Goal: Find contact information: Find contact information

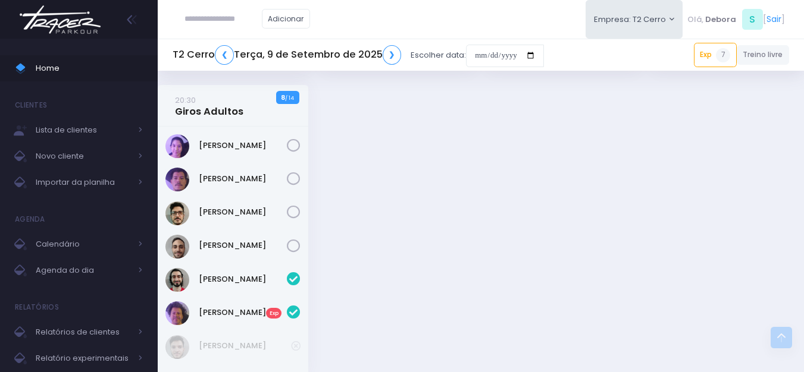
scroll to position [2212, 0]
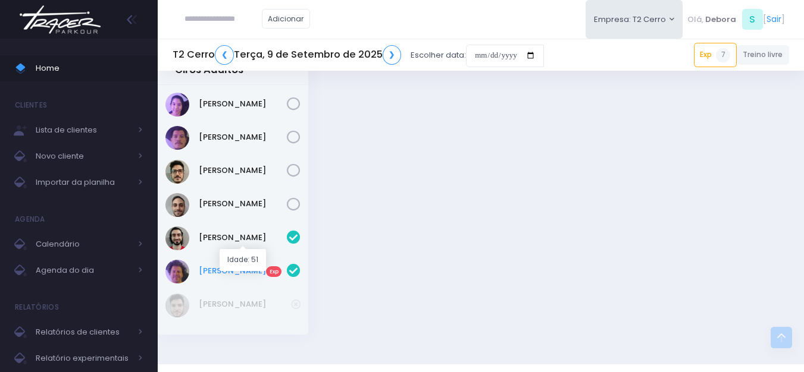
click at [212, 265] on link "Ruy Braga Exp" at bounding box center [243, 271] width 88 height 12
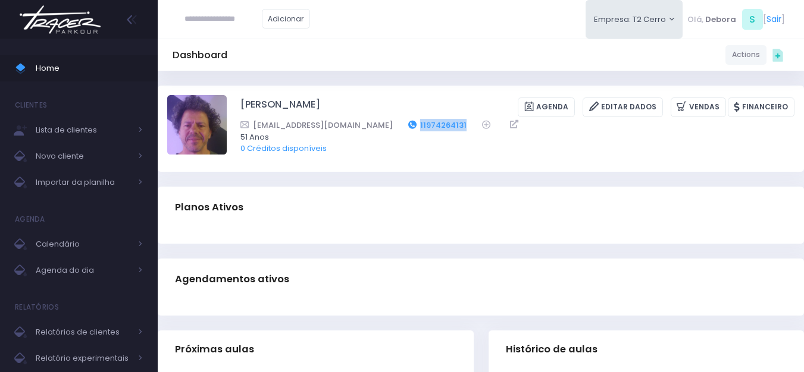
drag, startPoint x: 411, startPoint y: 124, endPoint x: 361, endPoint y: 126, distance: 49.4
click at [361, 126] on div "[EMAIL_ADDRESS][DOMAIN_NAME] 11974264131" at bounding box center [509, 125] width 538 height 12
copy link "11974264131"
